Goal: Check status: Check status

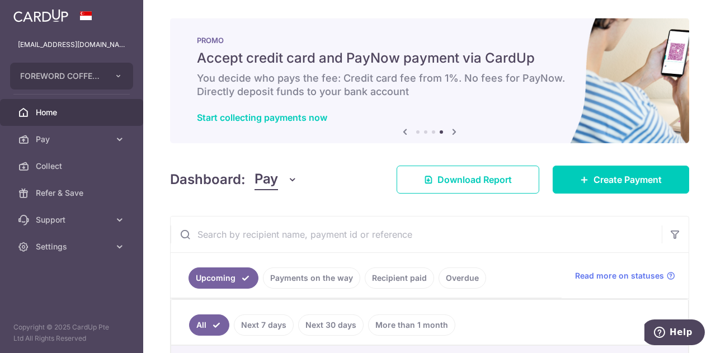
scroll to position [119, 0]
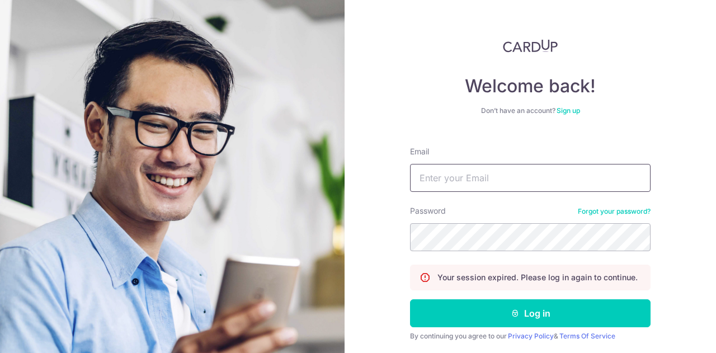
click at [475, 183] on input "Email" at bounding box center [530, 178] width 241 height 28
type input "[EMAIL_ADDRESS][DOMAIN_NAME]"
click at [410, 299] on button "Log in" at bounding box center [530, 313] width 241 height 28
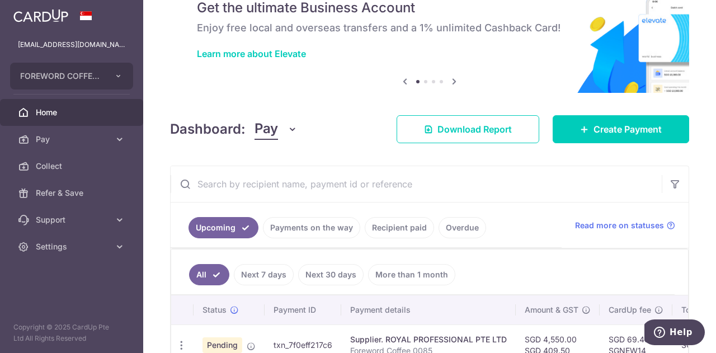
scroll to position [112, 0]
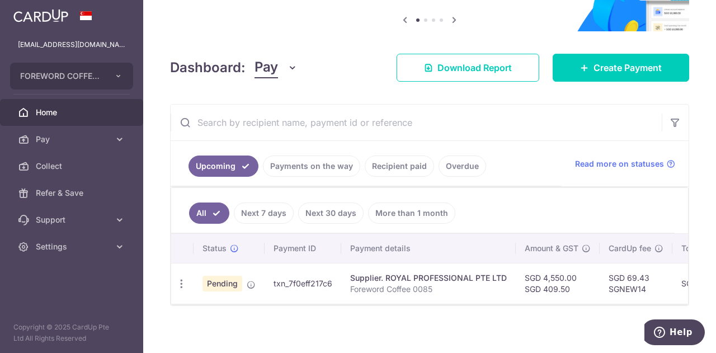
click at [388, 284] on p "Foreword Coffee 0085" at bounding box center [428, 289] width 157 height 11
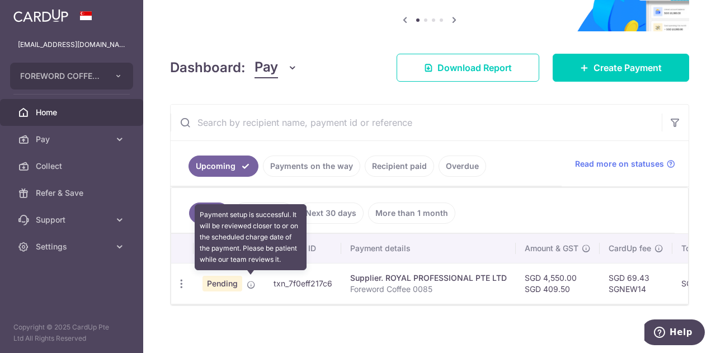
click at [255, 280] on td "Pending Payment setup is successful. It will be reviewed closer to or on the sc…" at bounding box center [229, 283] width 71 height 41
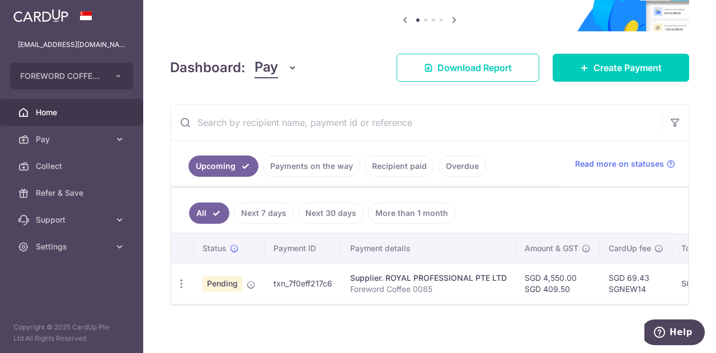
drag, startPoint x: 560, startPoint y: 209, endPoint x: 650, endPoint y: 220, distance: 90.3
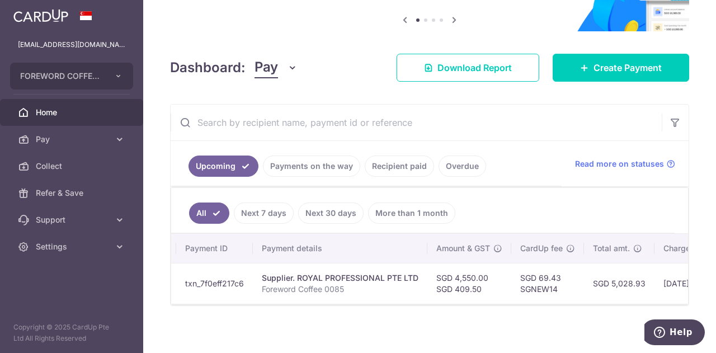
drag, startPoint x: 533, startPoint y: 266, endPoint x: 623, endPoint y: 271, distance: 89.7
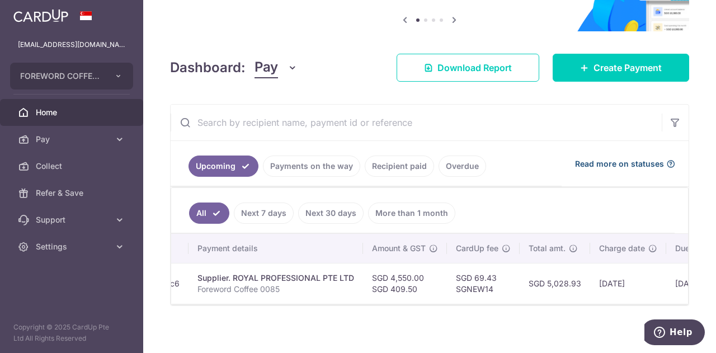
click at [629, 164] on span "Read more on statuses" at bounding box center [619, 163] width 89 height 11
